Goal: Find specific page/section: Find specific page/section

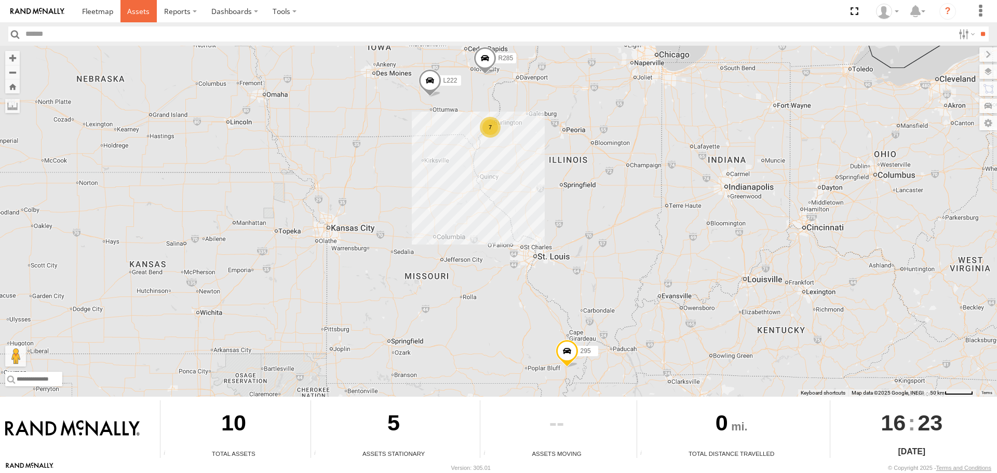
click at [143, 8] on span at bounding box center [138, 11] width 22 height 10
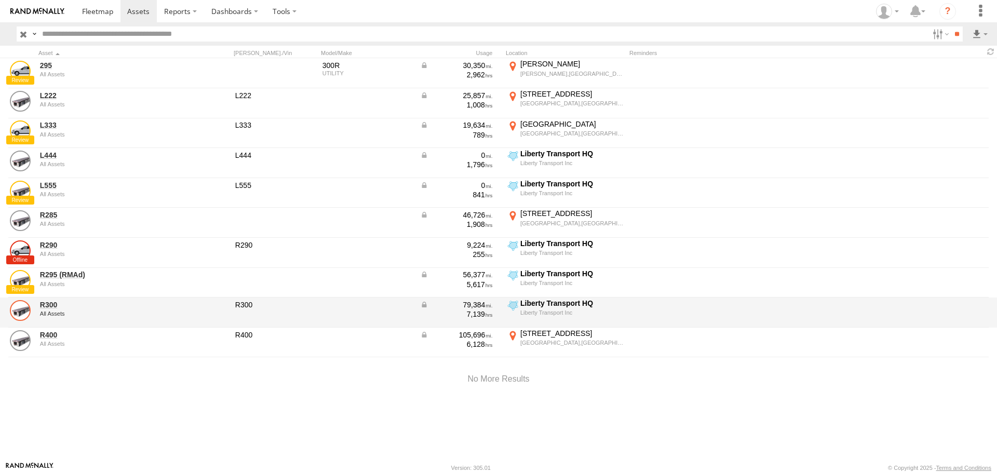
click at [24, 304] on link at bounding box center [20, 310] width 21 height 21
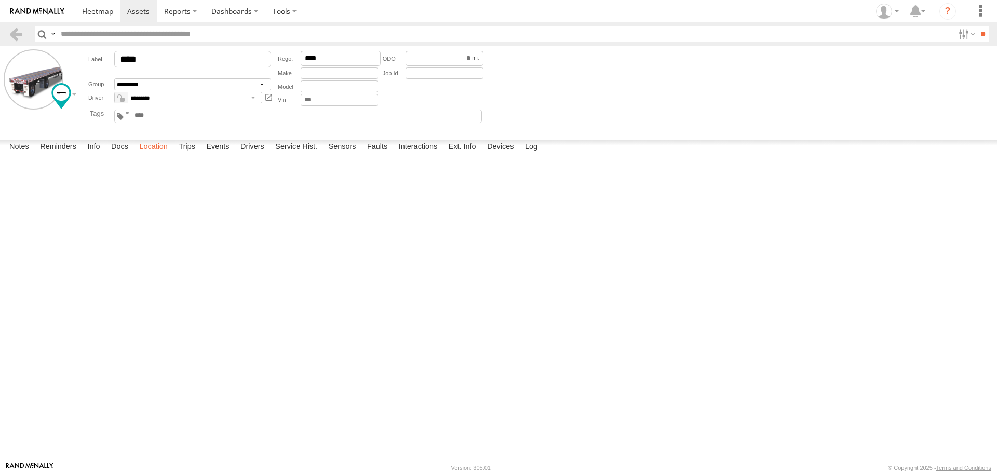
click at [161, 155] on label "Location" at bounding box center [153, 147] width 39 height 15
click at [0, 0] on span at bounding box center [0, 0] width 0 height 0
click at [0, 0] on div "R300 R300 All Assets Liberty Transport HQ 40.73624 , -91.16275 0 16:10:22 08/12…" at bounding box center [0, 0] width 0 height 0
